Goal: Task Accomplishment & Management: Use online tool/utility

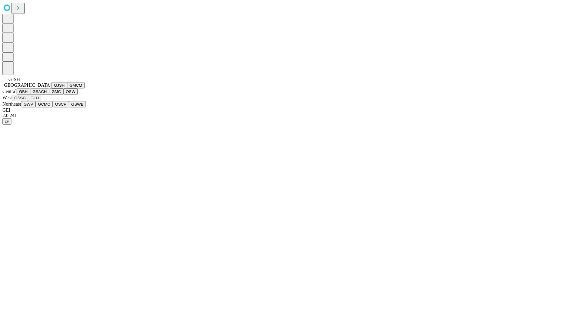
click at [51, 89] on button "GJSH" at bounding box center [59, 85] width 16 height 6
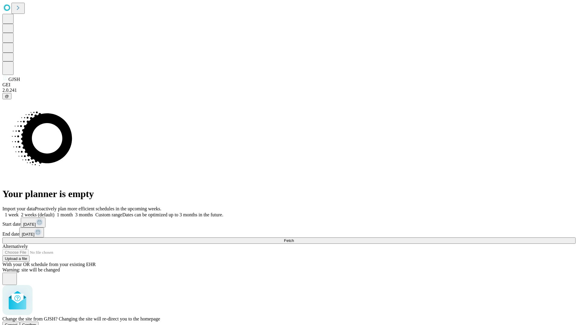
click at [36, 323] on span "Confirm" at bounding box center [29, 325] width 14 height 5
click at [19, 212] on label "1 week" at bounding box center [10, 214] width 16 height 5
click at [294, 238] on span "Fetch" at bounding box center [289, 240] width 10 height 5
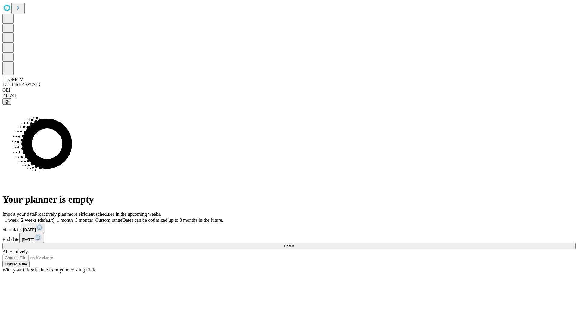
click at [19, 218] on label "1 week" at bounding box center [10, 220] width 16 height 5
click at [294, 244] on span "Fetch" at bounding box center [289, 246] width 10 height 5
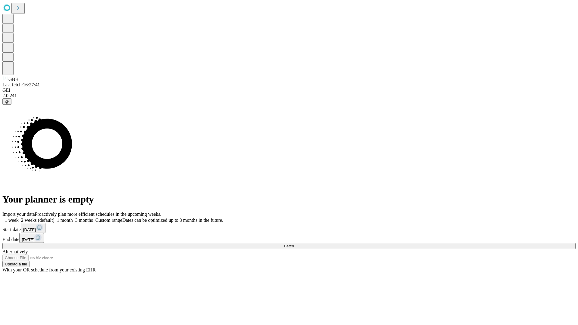
click at [294, 244] on span "Fetch" at bounding box center [289, 246] width 10 height 5
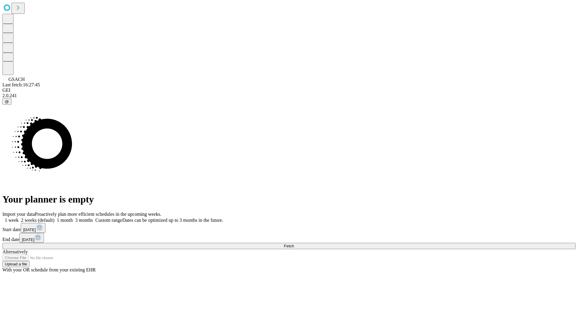
click at [294, 244] on span "Fetch" at bounding box center [289, 246] width 10 height 5
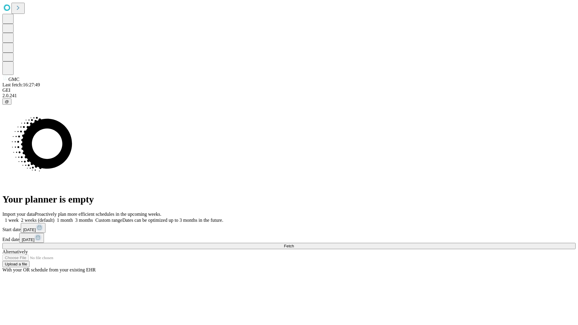
click at [19, 218] on label "1 week" at bounding box center [10, 220] width 16 height 5
click at [294, 244] on span "Fetch" at bounding box center [289, 246] width 10 height 5
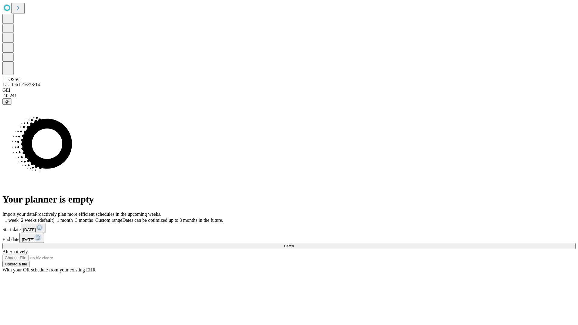
click at [19, 218] on label "1 week" at bounding box center [10, 220] width 16 height 5
click at [294, 244] on span "Fetch" at bounding box center [289, 246] width 10 height 5
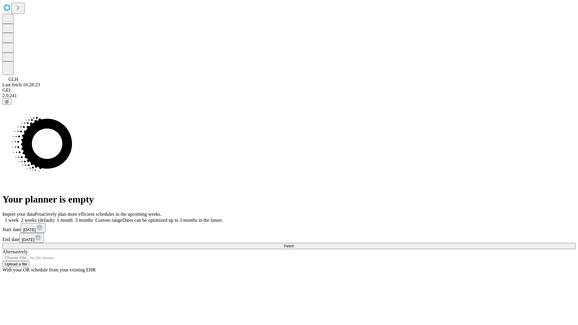
click at [19, 218] on label "1 week" at bounding box center [10, 220] width 16 height 5
click at [294, 244] on span "Fetch" at bounding box center [289, 246] width 10 height 5
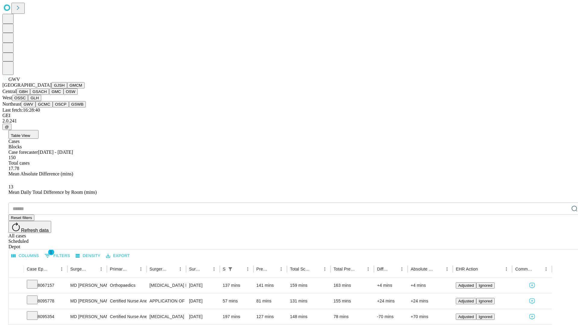
click at [47, 107] on button "GCMC" at bounding box center [44, 104] width 17 height 6
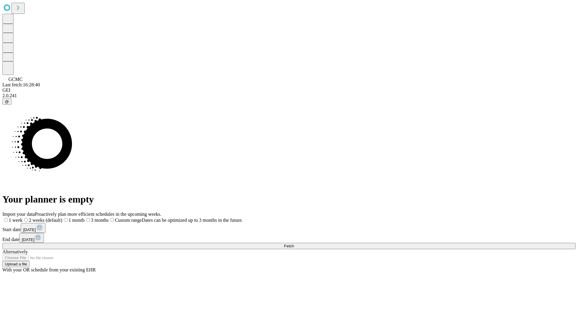
click at [23, 218] on label "1 week" at bounding box center [12, 220] width 20 height 5
click at [294, 244] on span "Fetch" at bounding box center [289, 246] width 10 height 5
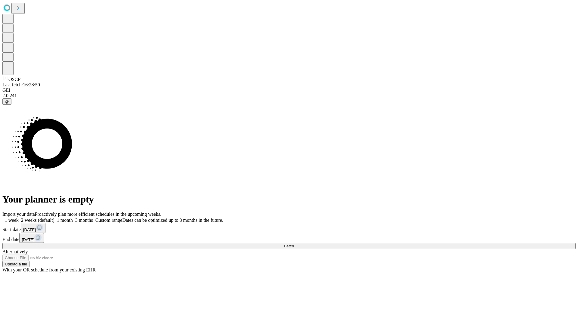
click at [19, 218] on label "1 week" at bounding box center [10, 220] width 16 height 5
click at [294, 244] on span "Fetch" at bounding box center [289, 246] width 10 height 5
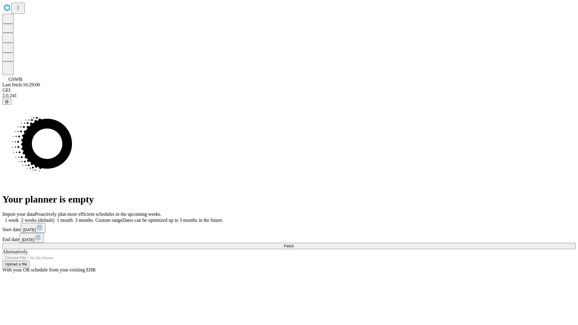
click at [294, 244] on span "Fetch" at bounding box center [289, 246] width 10 height 5
